Goal: Information Seeking & Learning: Learn about a topic

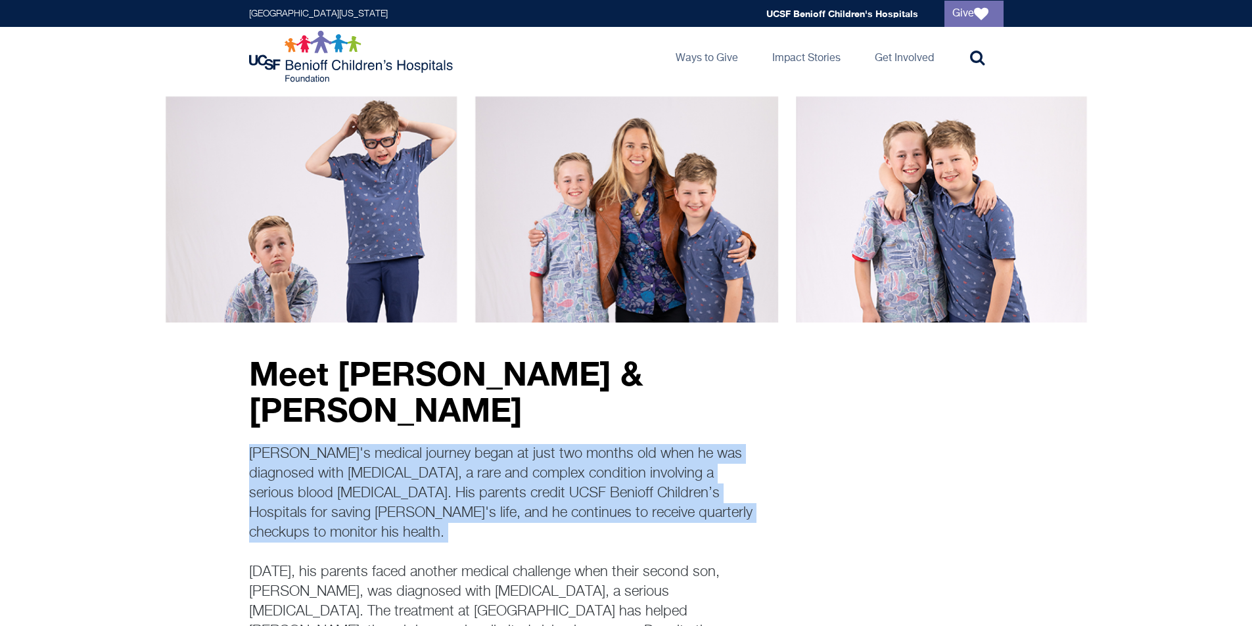
drag, startPoint x: 347, startPoint y: 510, endPoint x: 229, endPoint y: 423, distance: 146.2
click at [229, 423] on main "Meet [PERSON_NAME] & [PERSON_NAME] [PERSON_NAME]'s medical journey began at jus…" at bounding box center [626, 400] width 1252 height 628
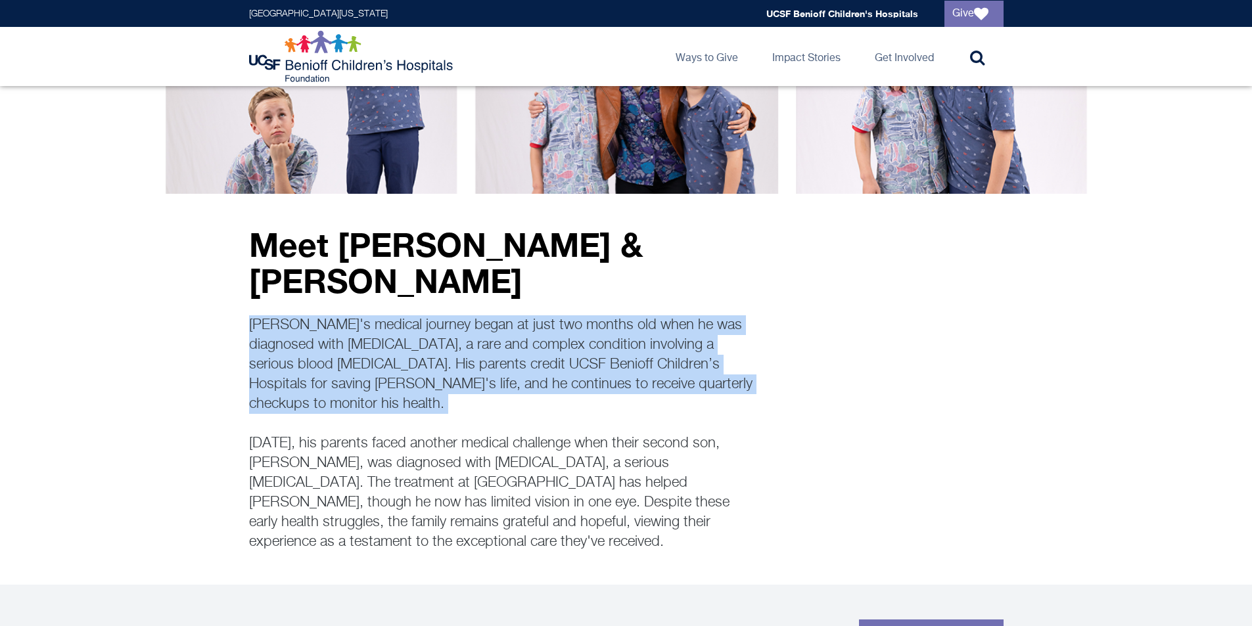
scroll to position [131, 0]
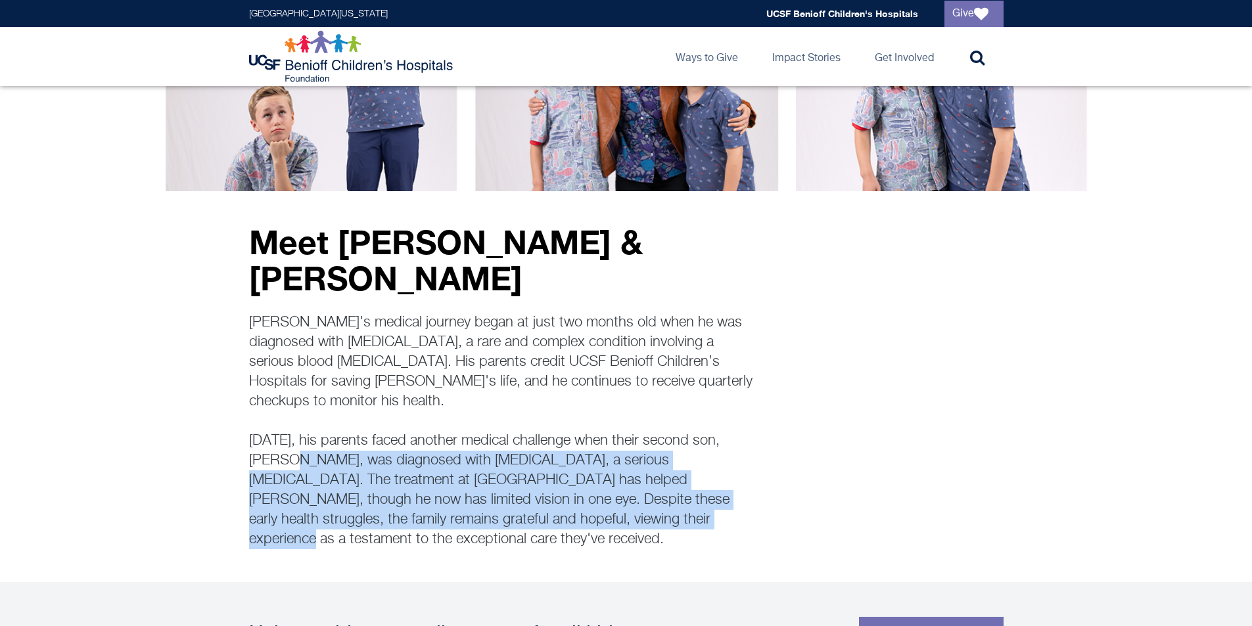
drag, startPoint x: 545, startPoint y: 489, endPoint x: 254, endPoint y: 417, distance: 300.5
click at [254, 417] on p "[PERSON_NAME]'s medical journey began at just two months old when he was diagno…" at bounding box center [502, 431] width 506 height 237
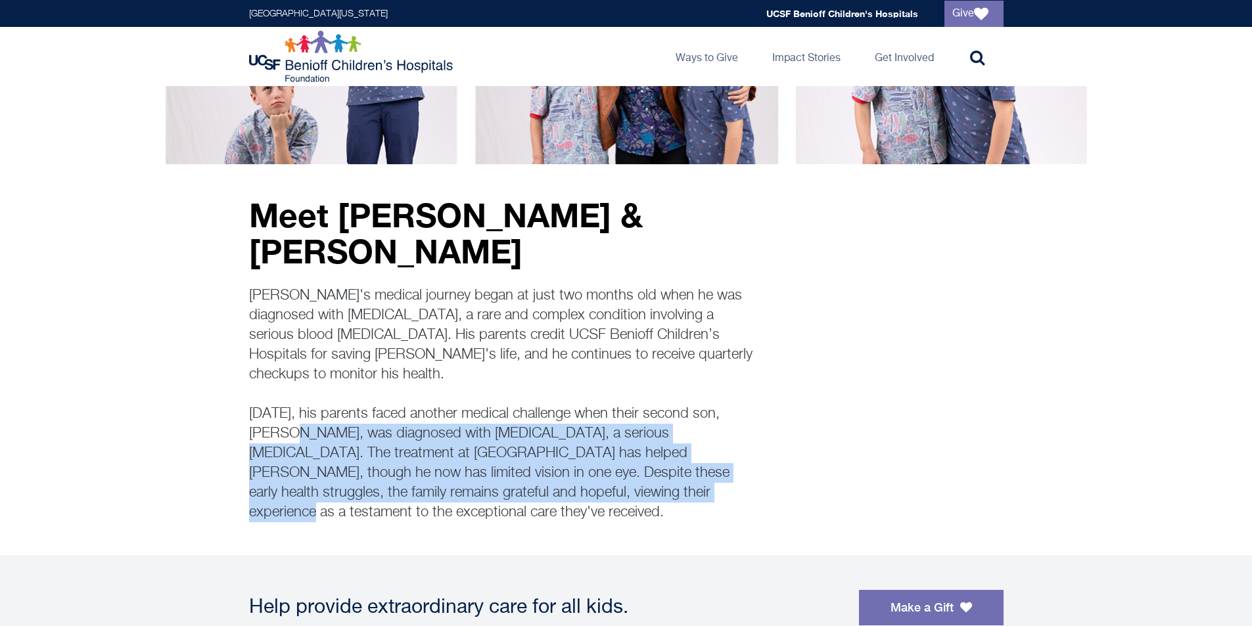
scroll to position [0, 0]
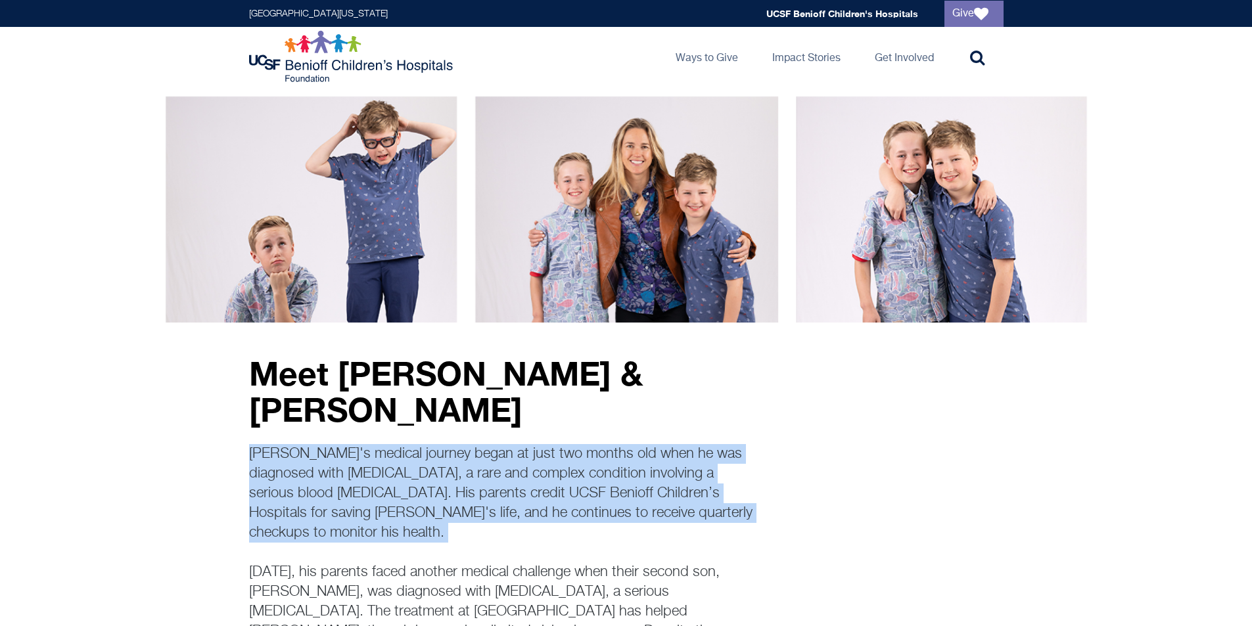
drag, startPoint x: 396, startPoint y: 506, endPoint x: 193, endPoint y: 421, distance: 220.1
click at [193, 421] on main "Meet [PERSON_NAME] & [PERSON_NAME] [PERSON_NAME]'s medical journey began at jus…" at bounding box center [626, 400] width 1252 height 628
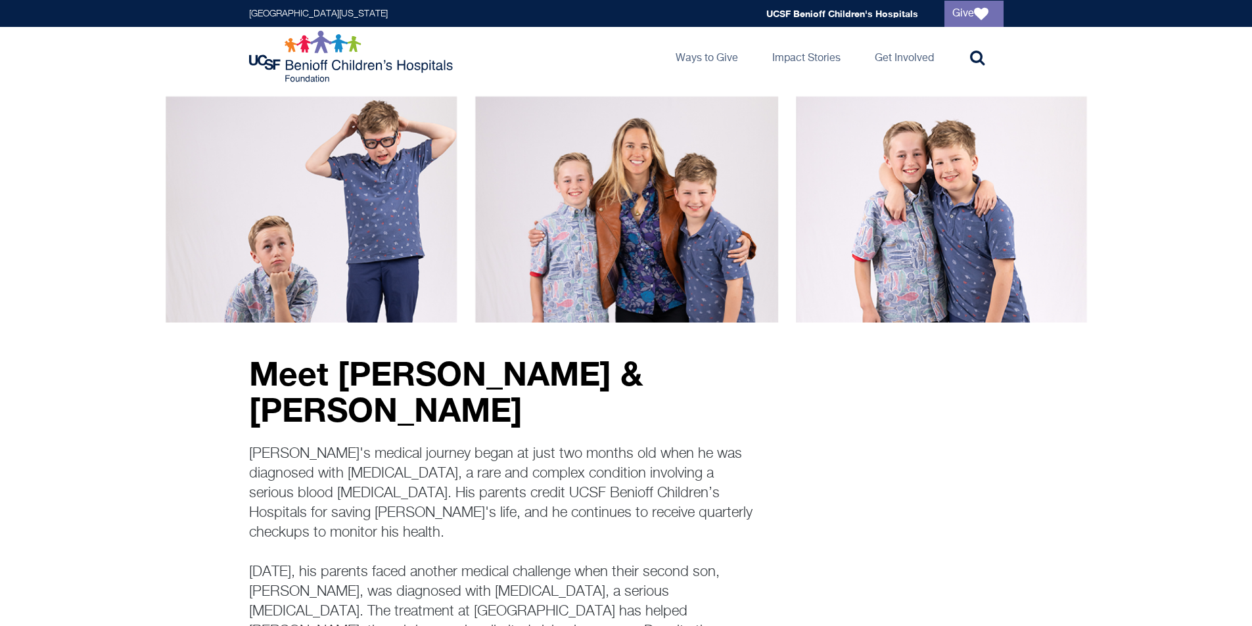
click at [198, 437] on main "Meet [PERSON_NAME] & [PERSON_NAME] [PERSON_NAME]'s medical journey began at jus…" at bounding box center [626, 400] width 1252 height 628
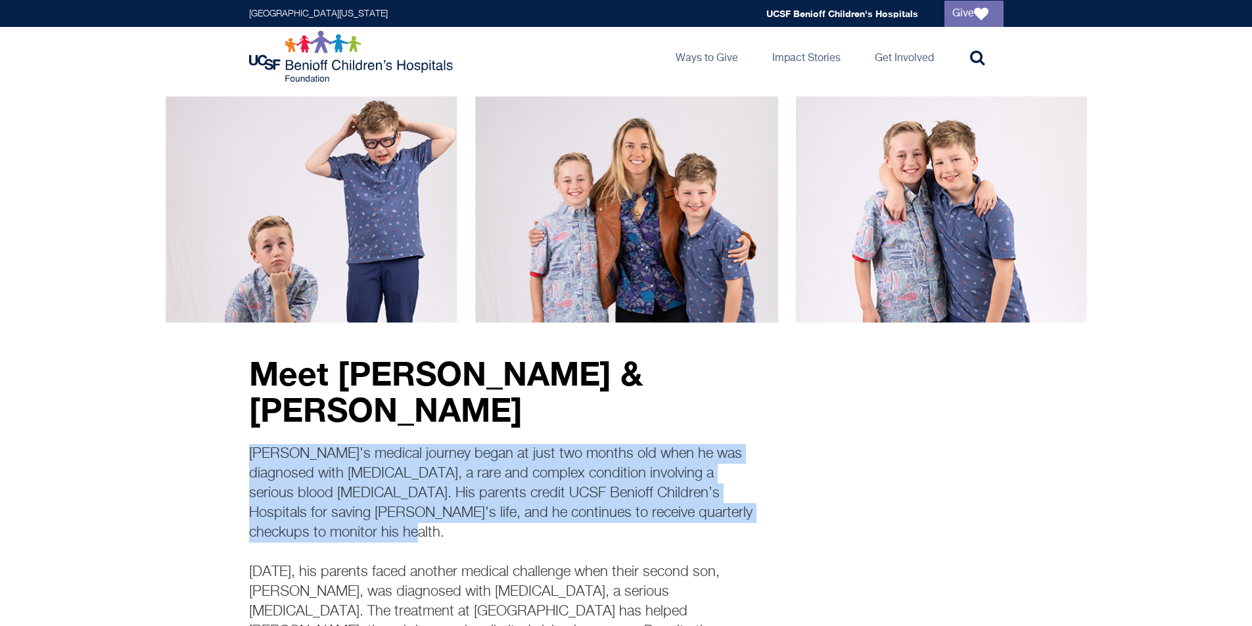
drag, startPoint x: 213, startPoint y: 416, endPoint x: 333, endPoint y: 496, distance: 144.0
click at [333, 496] on main "Meet [PERSON_NAME] & [PERSON_NAME] [PERSON_NAME]'s medical journey began at jus…" at bounding box center [626, 400] width 1252 height 628
click at [333, 496] on p "[PERSON_NAME]'s medical journey began at just two months old when he was diagno…" at bounding box center [502, 562] width 506 height 237
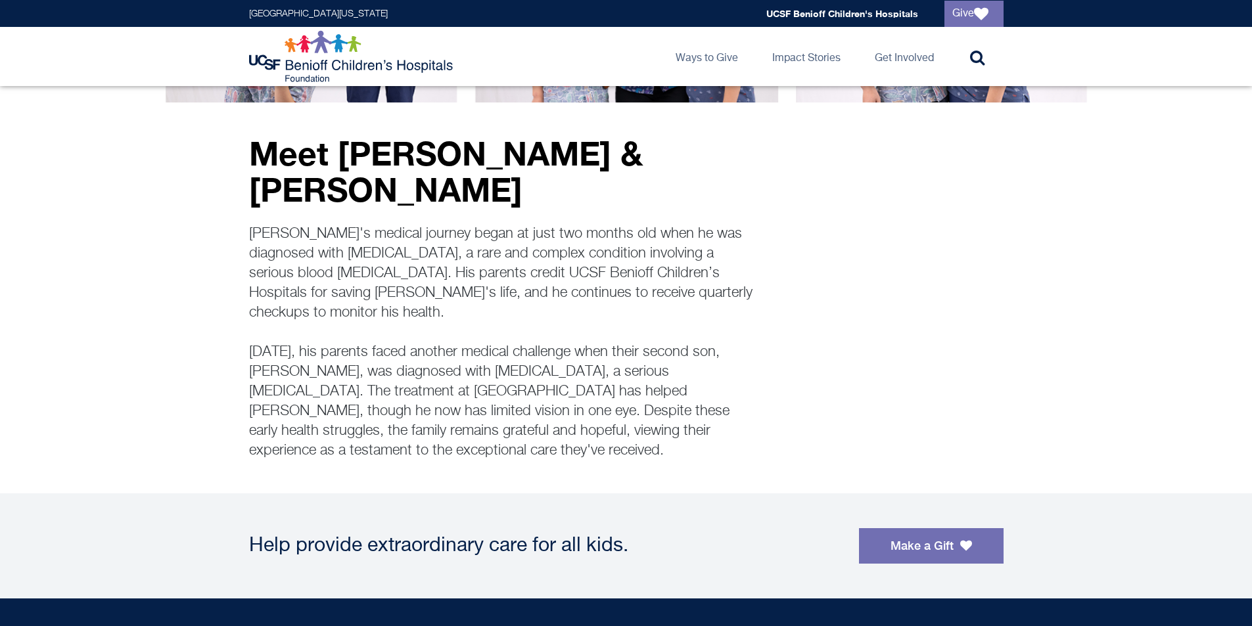
scroll to position [197, 0]
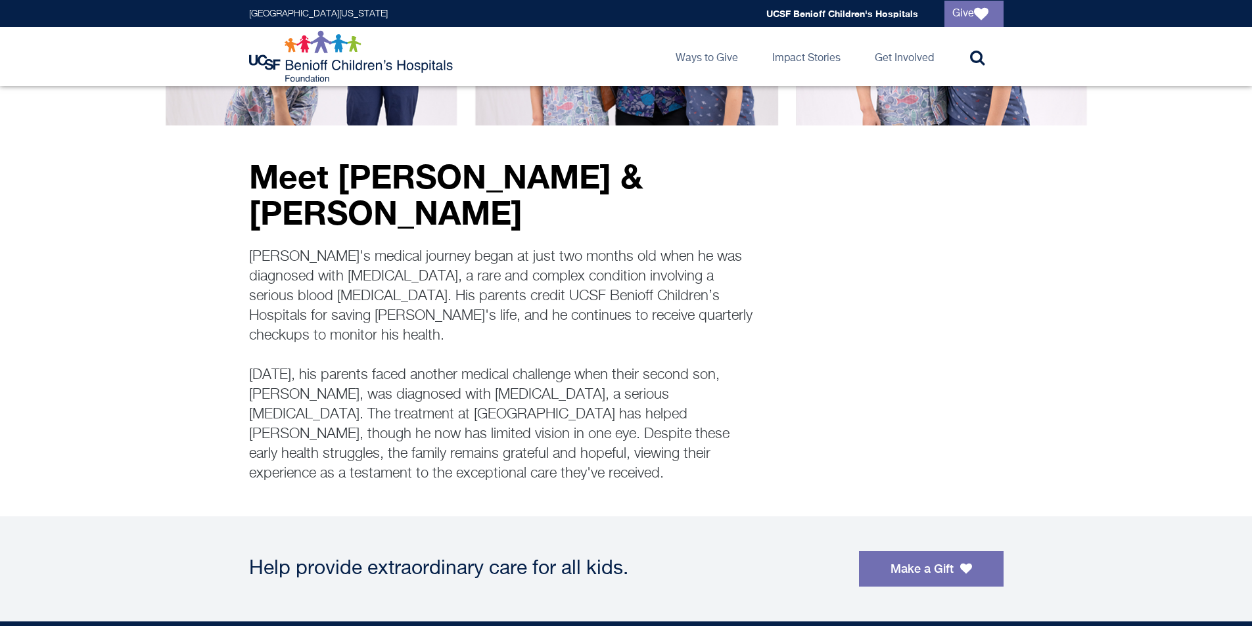
drag, startPoint x: 450, startPoint y: 440, endPoint x: 66, endPoint y: 241, distance: 433.0
click at [66, 241] on main "Meet [PERSON_NAME] & [PERSON_NAME] [PERSON_NAME]'s medical journey began at jus…" at bounding box center [626, 203] width 1252 height 628
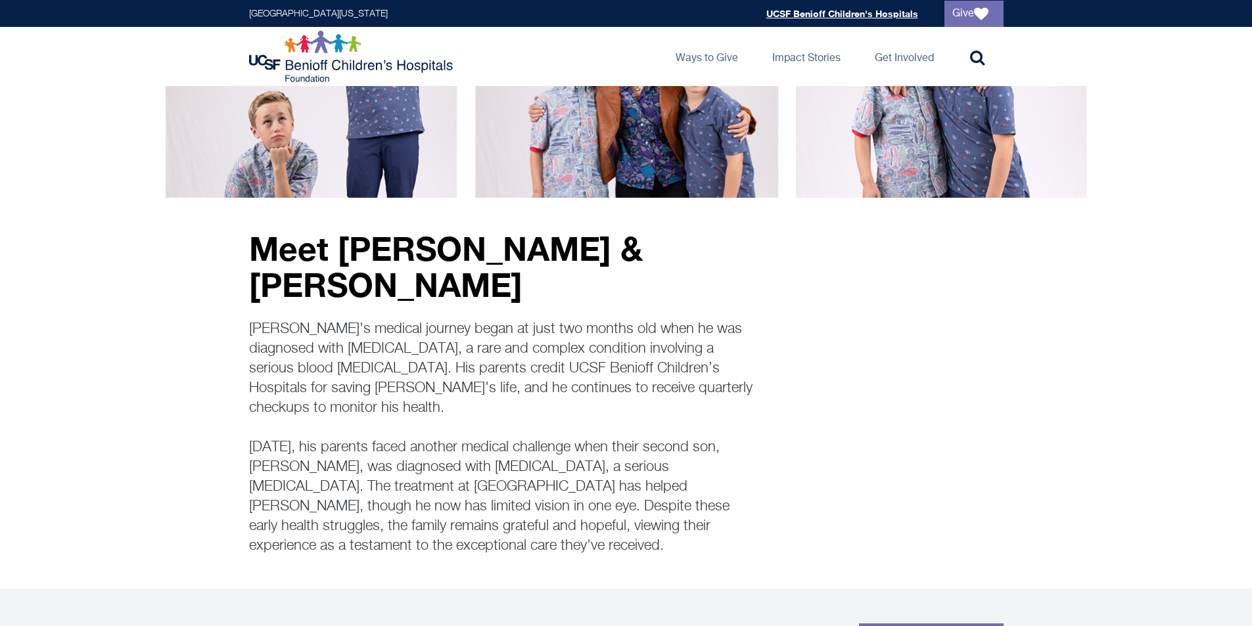
scroll to position [66, 0]
